Goal: Information Seeking & Learning: Learn about a topic

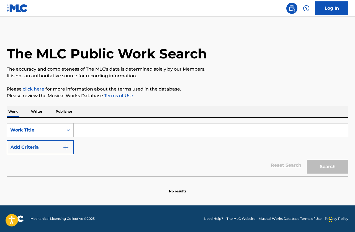
click at [67, 110] on p "Publisher" at bounding box center [64, 112] width 20 height 12
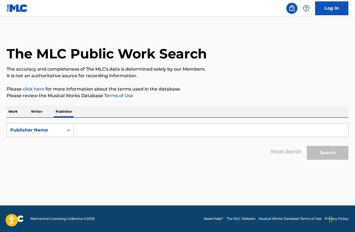
click at [86, 129] on input "Search Form" at bounding box center [211, 130] width 275 height 13
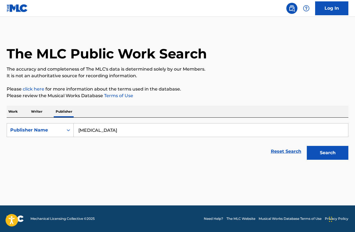
type input "[MEDICAL_DATA]"
click at [307, 146] on button "Search" at bounding box center [328, 153] width 42 height 14
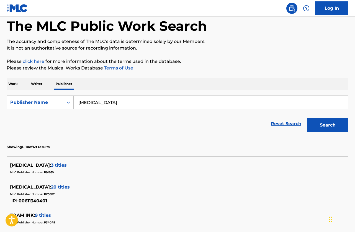
scroll to position [111, 0]
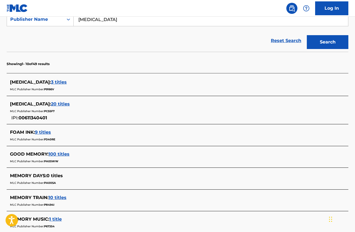
click at [57, 104] on span "20 titles" at bounding box center [60, 103] width 19 height 5
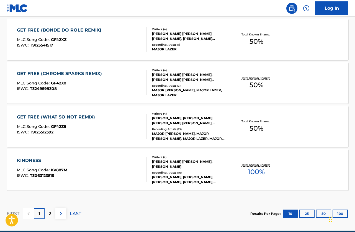
scroll to position [469, 0]
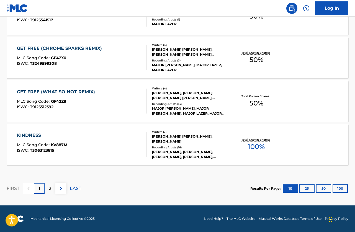
click at [83, 94] on div "GET FREE (WHAT SO NOT REMIX)" at bounding box center [57, 92] width 81 height 7
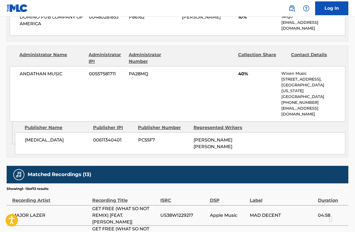
scroll to position [416, 0]
